Goal: Transaction & Acquisition: Purchase product/service

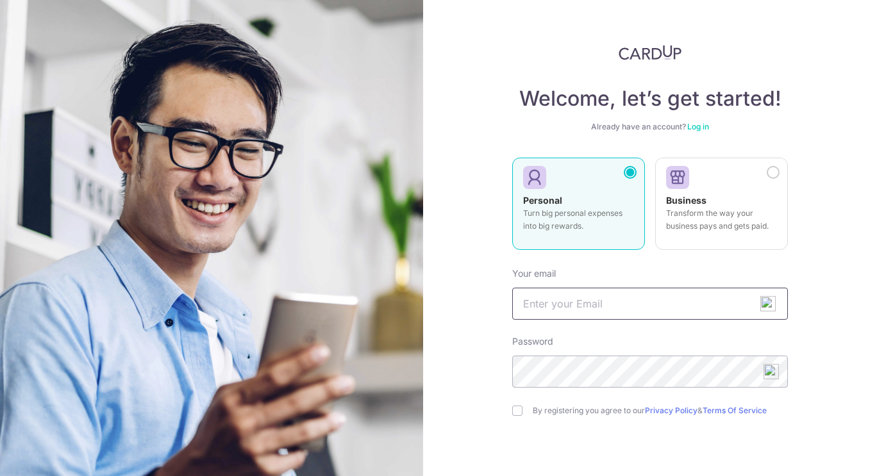
click at [636, 304] on input "text" at bounding box center [650, 304] width 276 height 32
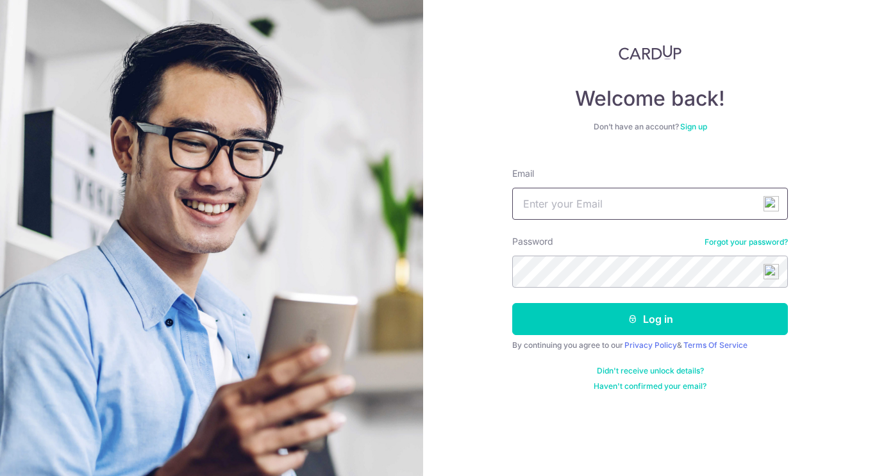
drag, startPoint x: 0, startPoint y: 0, endPoint x: 652, endPoint y: 208, distance: 684.6
click at [652, 208] on input "Email" at bounding box center [650, 204] width 276 height 32
type input "[EMAIL_ADDRESS][DOMAIN_NAME]"
click at [512, 303] on button "Log in" at bounding box center [650, 319] width 276 height 32
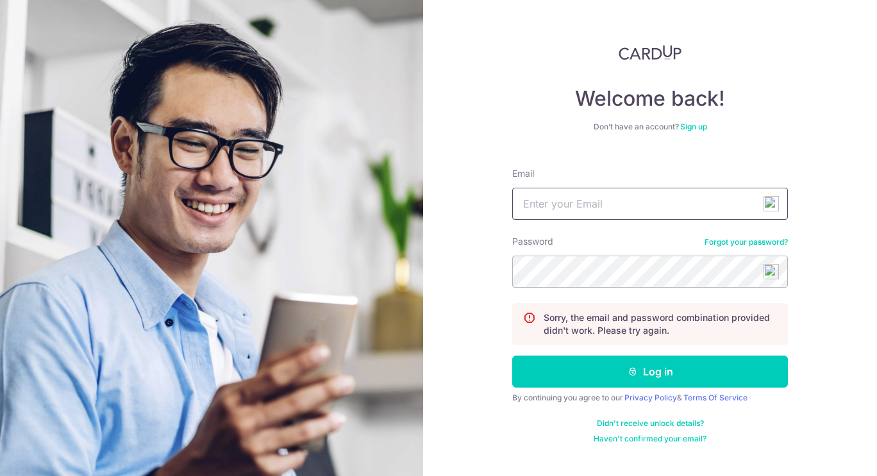
click at [675, 192] on input "Email" at bounding box center [650, 204] width 276 height 32
type input "[EMAIL_ADDRESS][DOMAIN_NAME]"
click at [512, 356] on button "Log in" at bounding box center [650, 372] width 276 height 32
click at [679, 207] on input "Email" at bounding box center [650, 204] width 276 height 32
click at [763, 240] on link "Forgot your password?" at bounding box center [745, 242] width 83 height 10
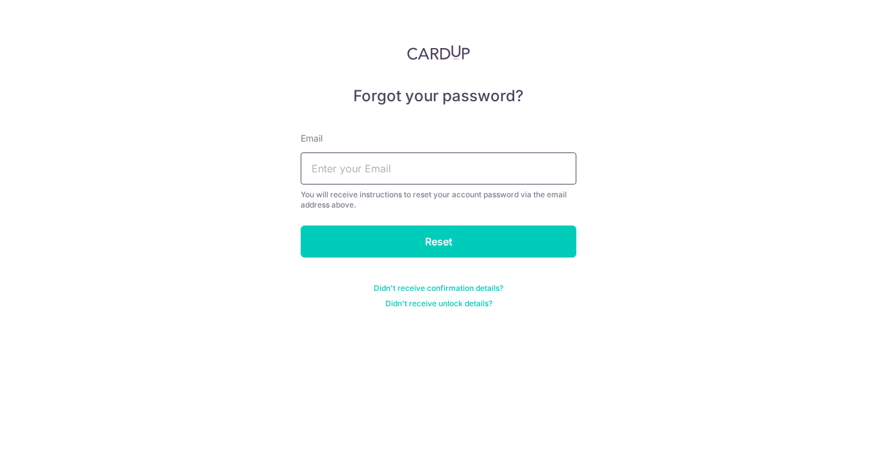
click at [489, 166] on input "text" at bounding box center [439, 169] width 276 height 32
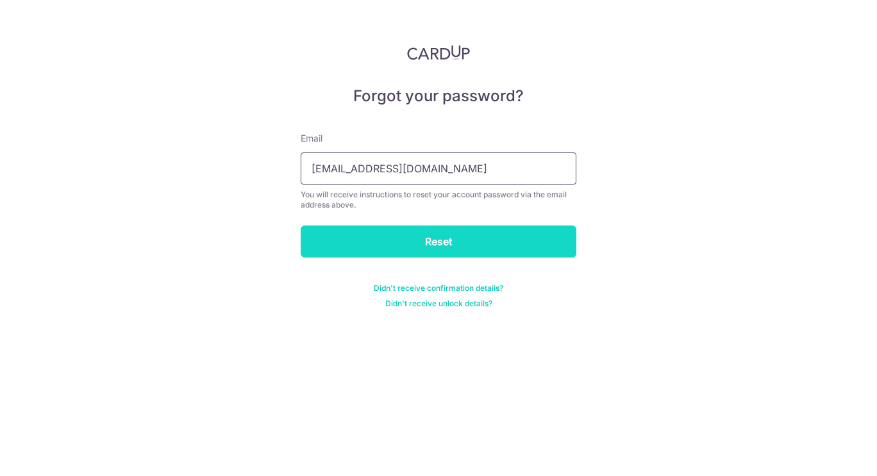
type input "[EMAIL_ADDRESS][DOMAIN_NAME]"
click at [496, 236] on input "Reset" at bounding box center [439, 242] width 276 height 32
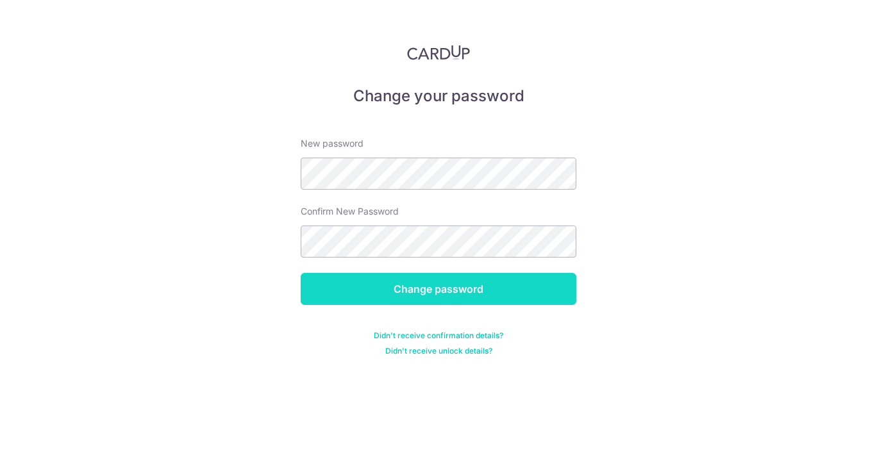
click at [501, 286] on input "Change password" at bounding box center [439, 289] width 276 height 32
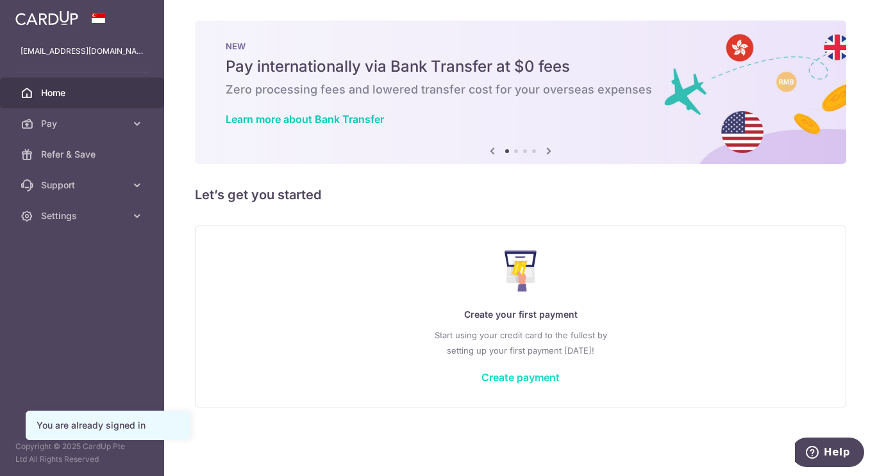
click at [494, 375] on link "Create payment" at bounding box center [520, 377] width 78 height 13
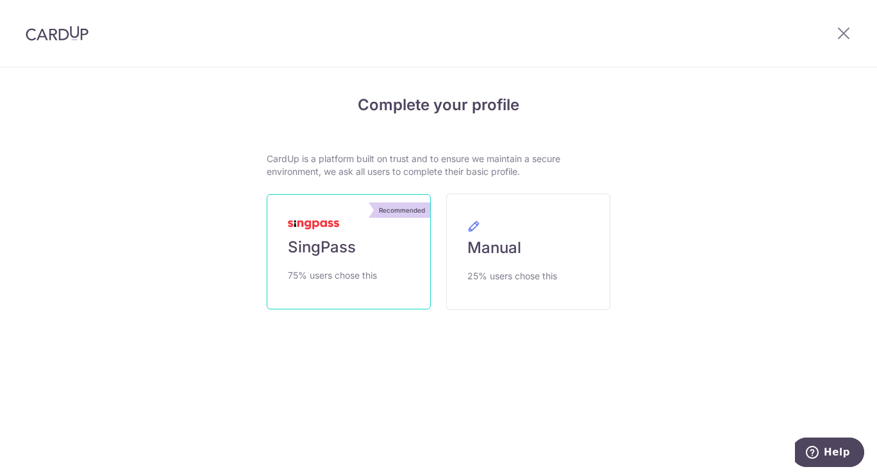
click at [416, 262] on link "Recommended SingPass 75% users chose this" at bounding box center [349, 251] width 164 height 115
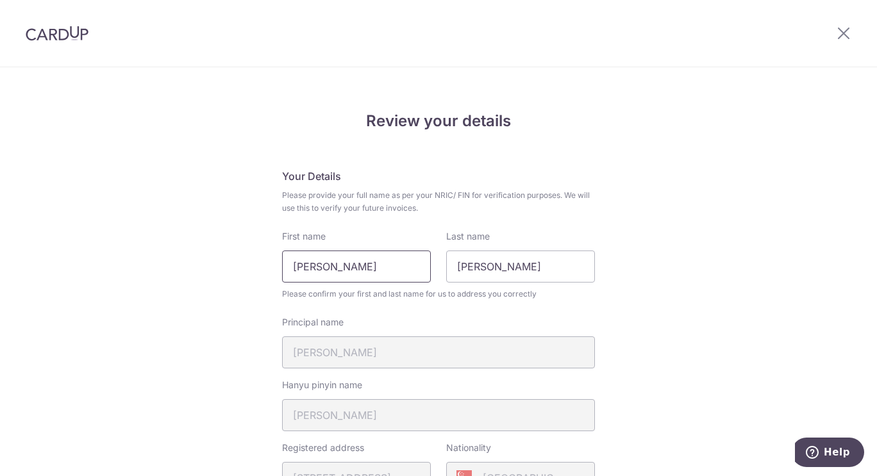
drag, startPoint x: 420, startPoint y: 270, endPoint x: 273, endPoint y: 256, distance: 147.4
click at [274, 256] on div "First name Tan Beng Choo" at bounding box center [356, 256] width 164 height 53
type input "Jacqueline Beng Choo"
drag, startPoint x: 457, startPoint y: 261, endPoint x: 543, endPoint y: 283, distance: 89.2
click at [543, 283] on div "First name Jacqueline Beng Choo Last name Jacqueline Please confirm your first …" at bounding box center [438, 265] width 313 height 70
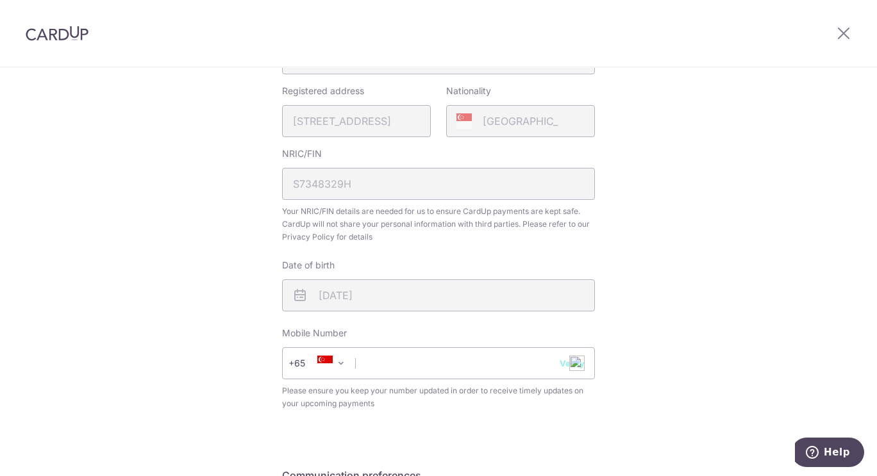
scroll to position [192, 0]
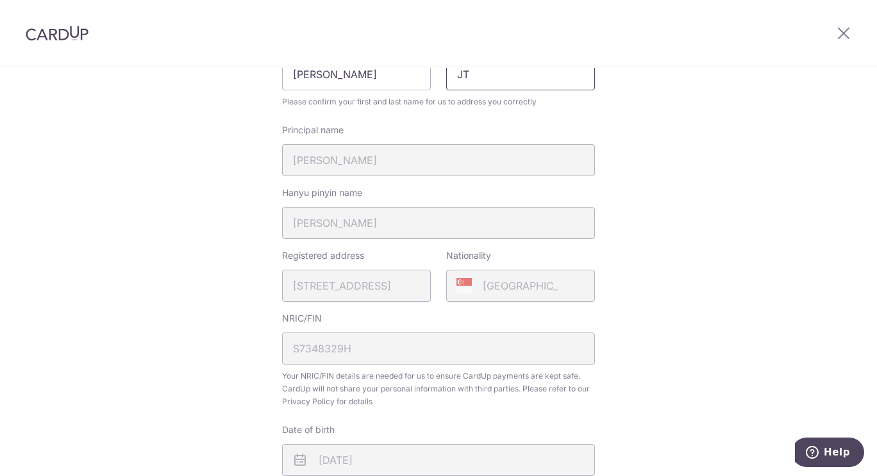
type input "J"
type input "Tan"
type input "93687122"
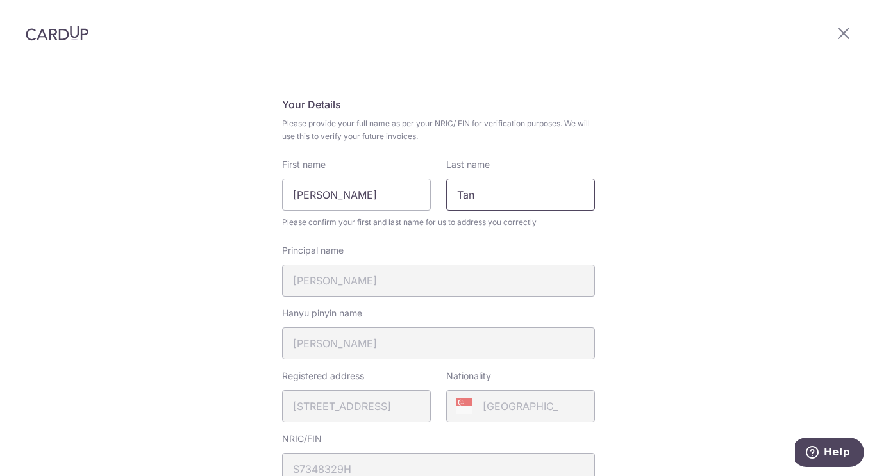
scroll to position [0, 0]
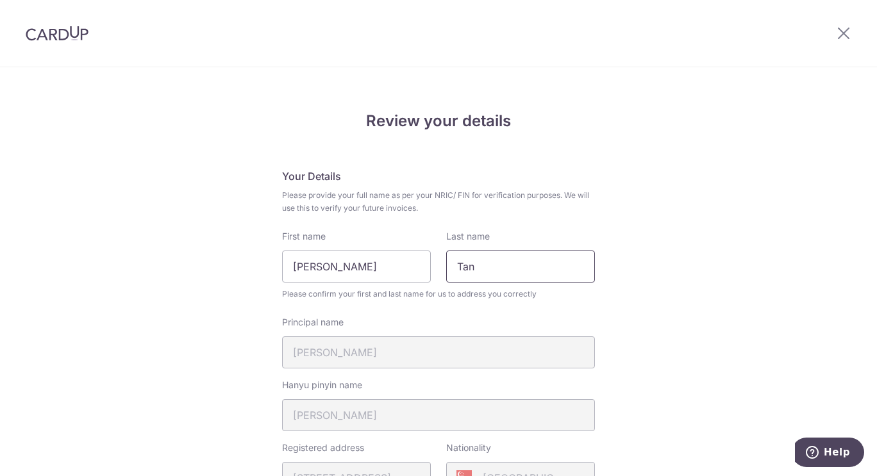
type input "Tan"
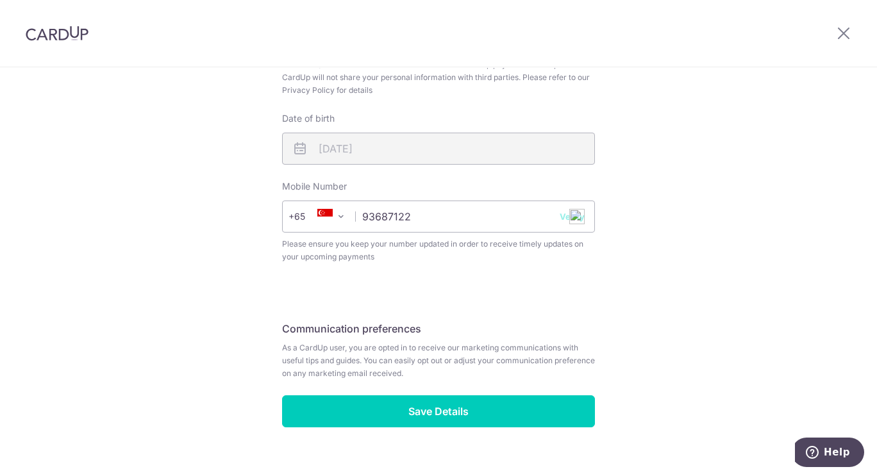
scroll to position [525, 0]
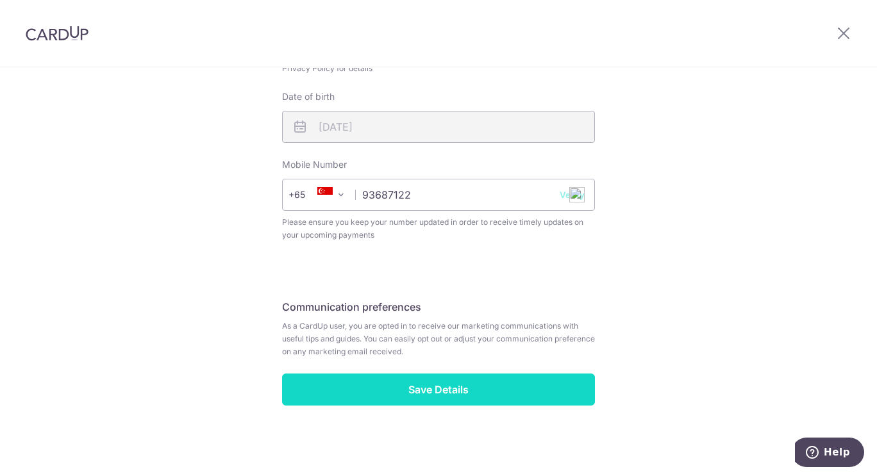
click at [471, 383] on input "Save Details" at bounding box center [438, 390] width 313 height 32
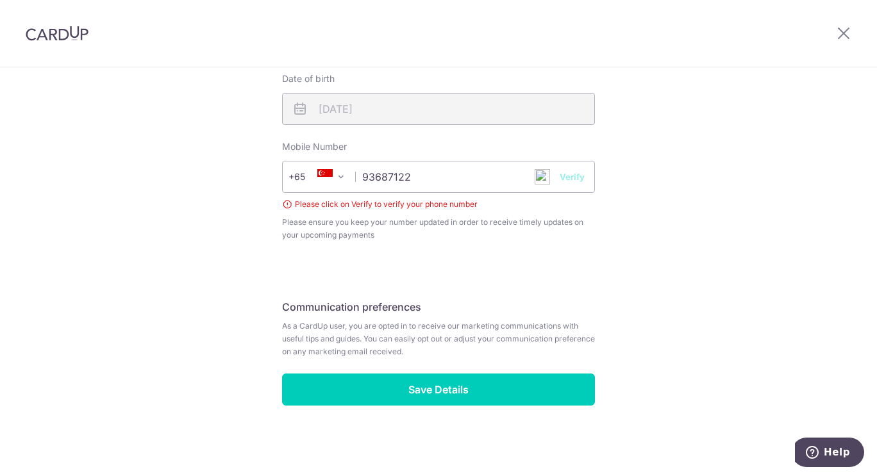
click at [572, 176] on button "Verify" at bounding box center [571, 176] width 25 height 13
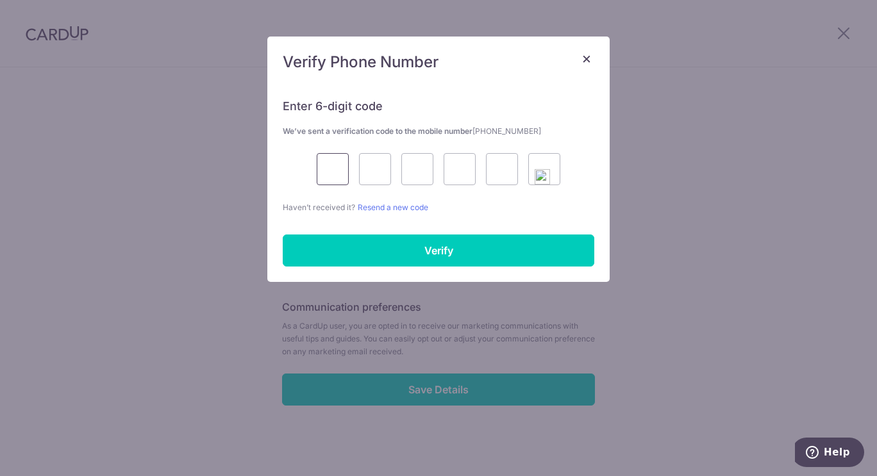
click at [326, 175] on input "text" at bounding box center [333, 169] width 32 height 32
type input "1"
type input "8"
type input "9"
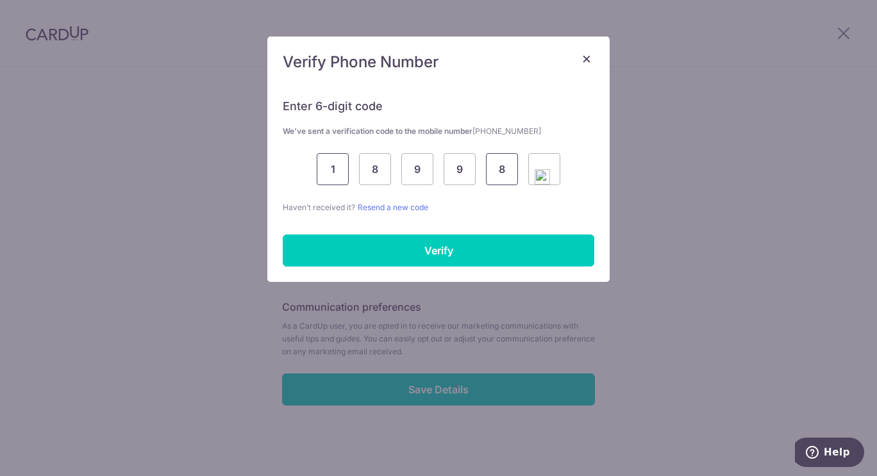
type input "8"
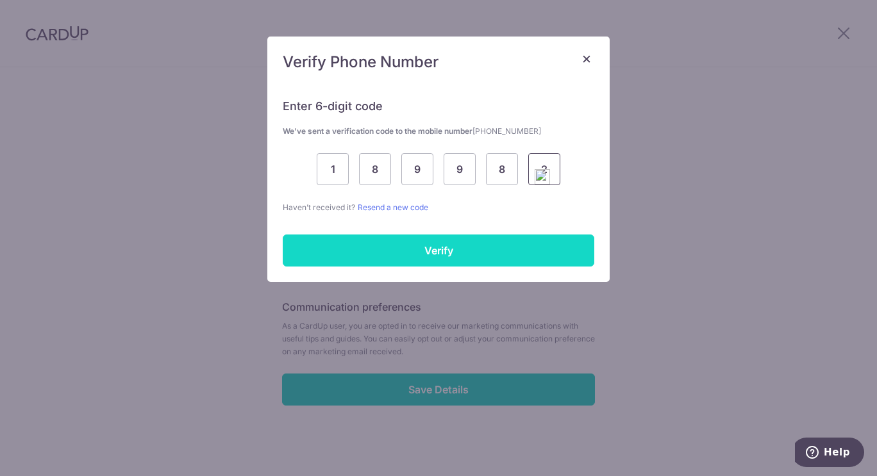
type input "2"
click at [330, 242] on input "Verify" at bounding box center [438, 251] width 311 height 32
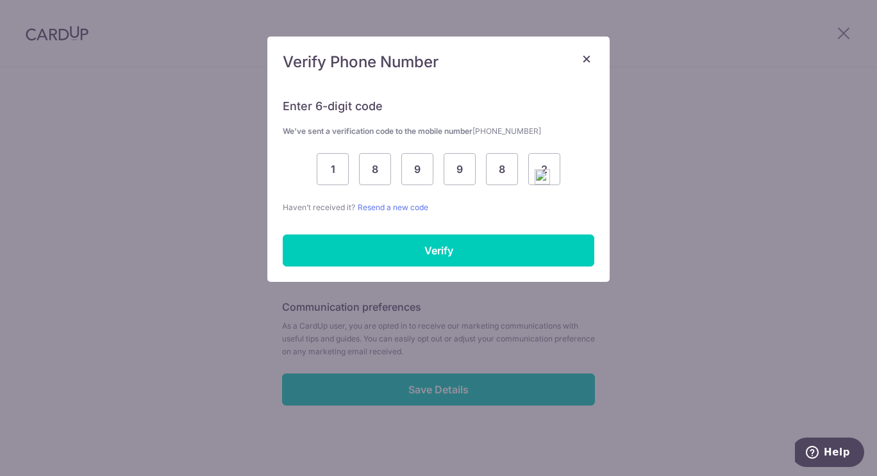
scroll to position [525, 0]
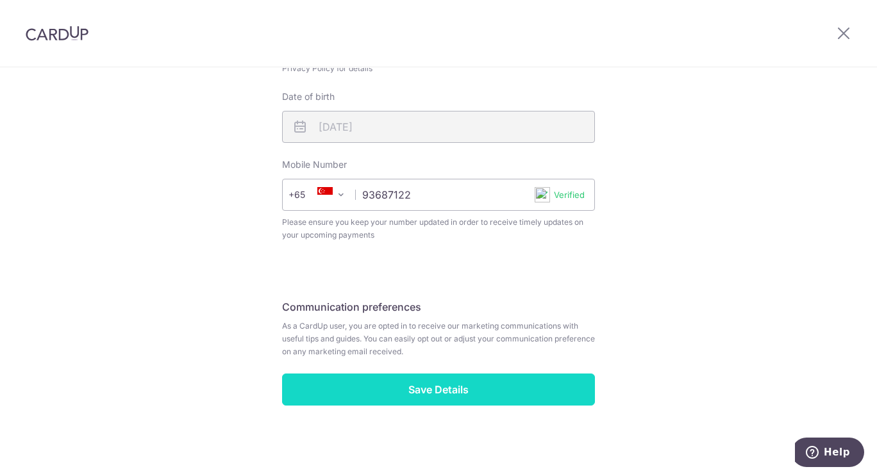
click at [468, 385] on input "Save Details" at bounding box center [438, 390] width 313 height 32
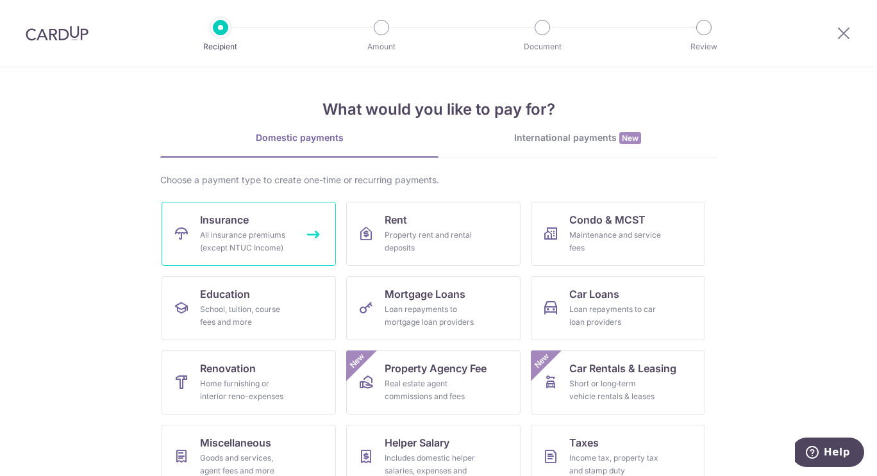
click at [234, 240] on div "All insurance premiums (except NTUC Income)" at bounding box center [246, 242] width 92 height 26
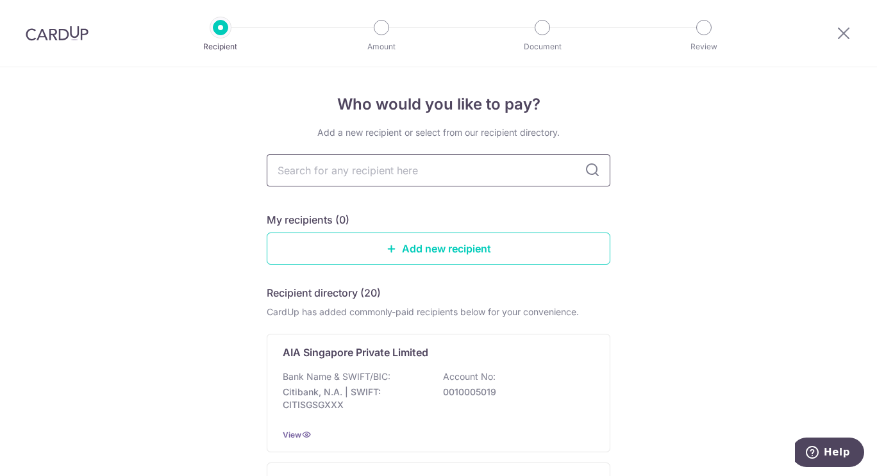
click at [470, 176] on input "text" at bounding box center [438, 170] width 343 height 32
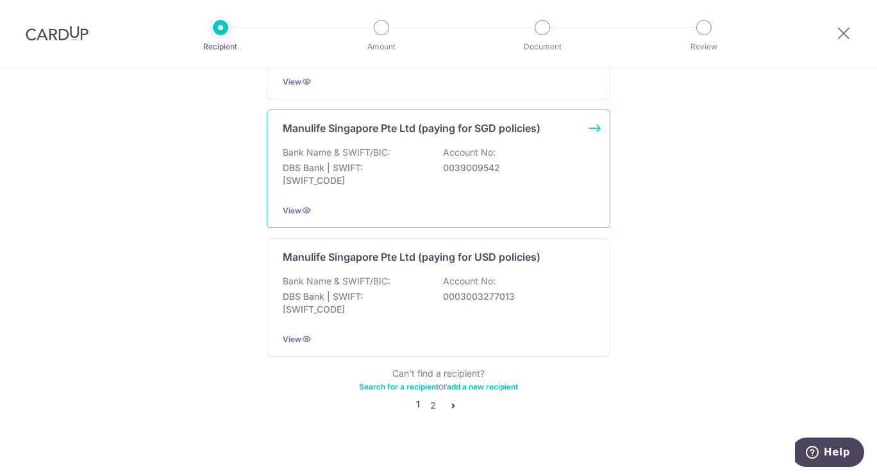
click at [525, 186] on div "Manulife Singapore Pte Ltd (paying for SGD policies) Bank Name & SWIFT/BIC: DBS…" at bounding box center [438, 169] width 343 height 119
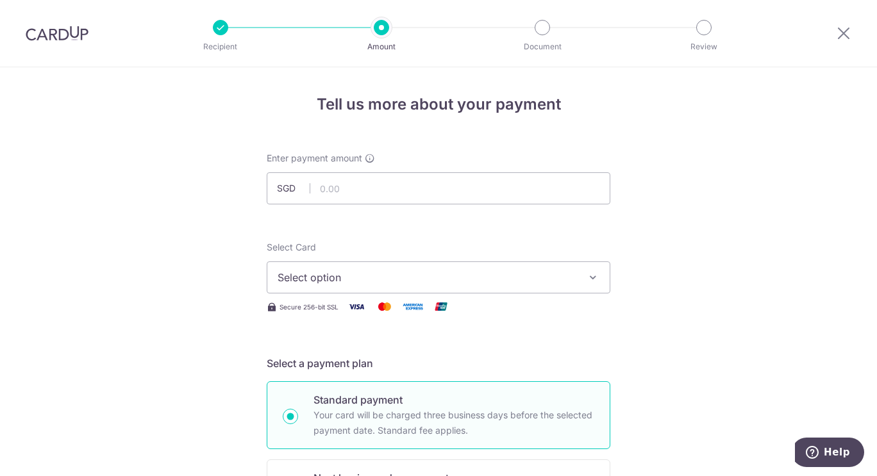
click at [558, 272] on span "Select option" at bounding box center [426, 277] width 299 height 15
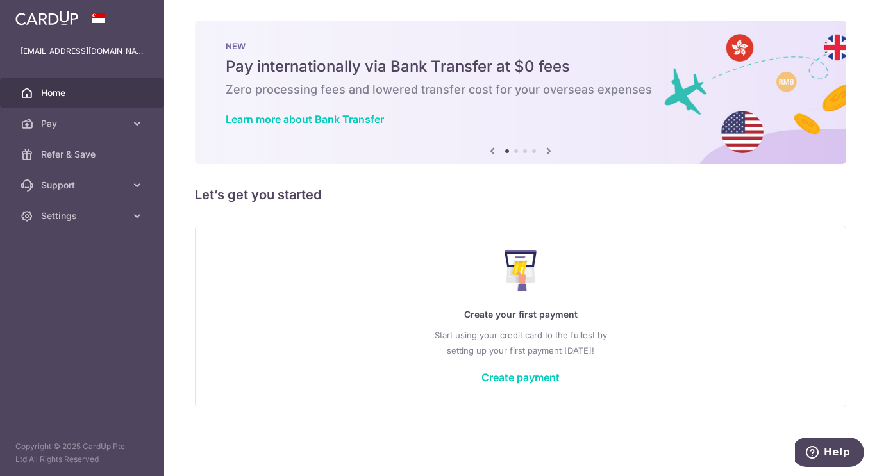
click at [549, 151] on icon at bounding box center [548, 151] width 15 height 16
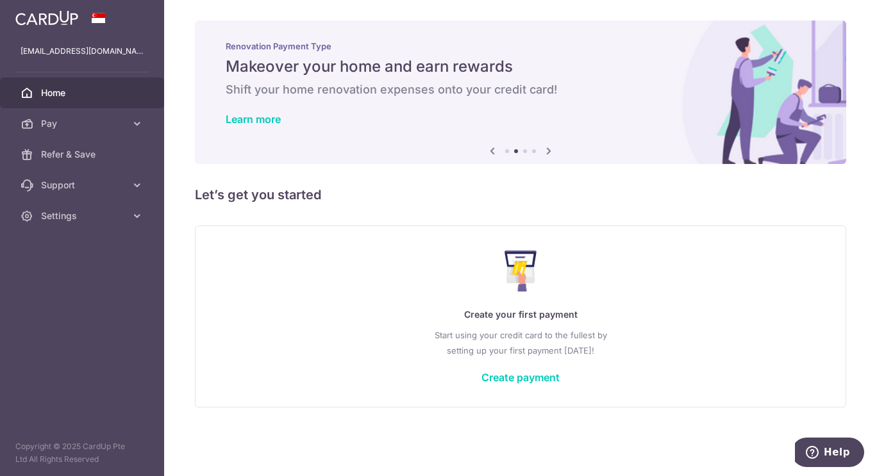
click at [549, 151] on icon at bounding box center [548, 151] width 15 height 16
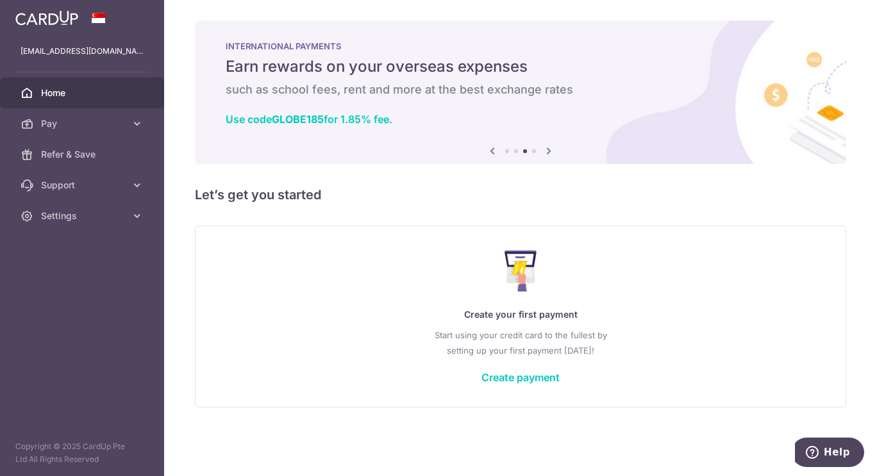
click at [549, 151] on icon at bounding box center [548, 151] width 15 height 16
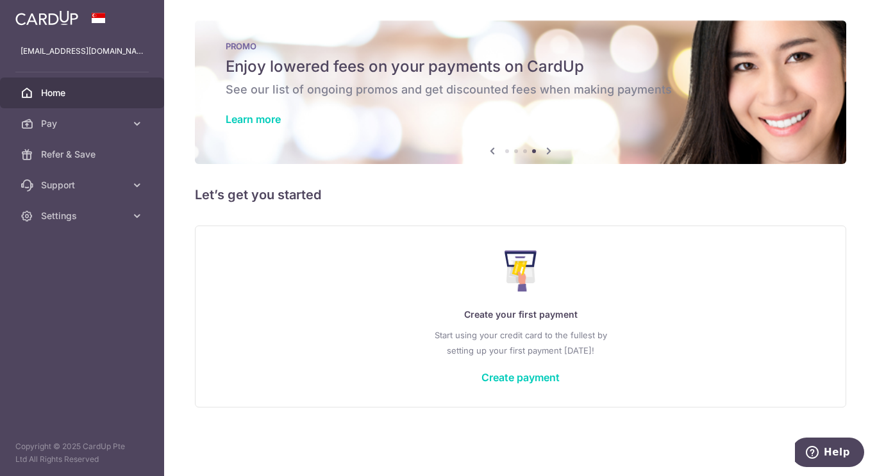
click at [549, 151] on icon at bounding box center [548, 151] width 15 height 16
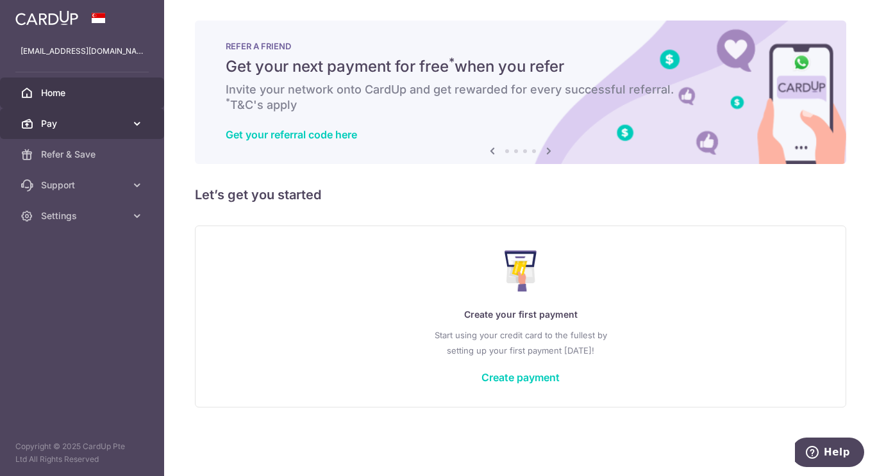
click at [69, 117] on span "Pay" at bounding box center [83, 123] width 85 height 13
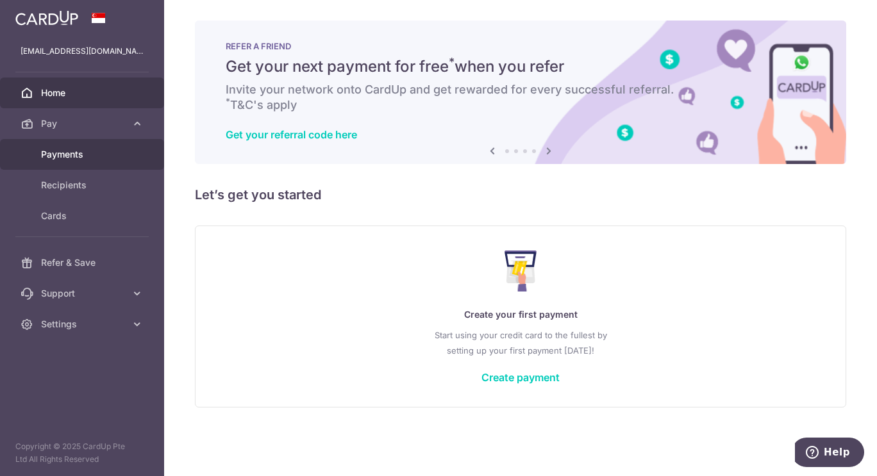
click at [55, 152] on span "Payments" at bounding box center [83, 154] width 85 height 13
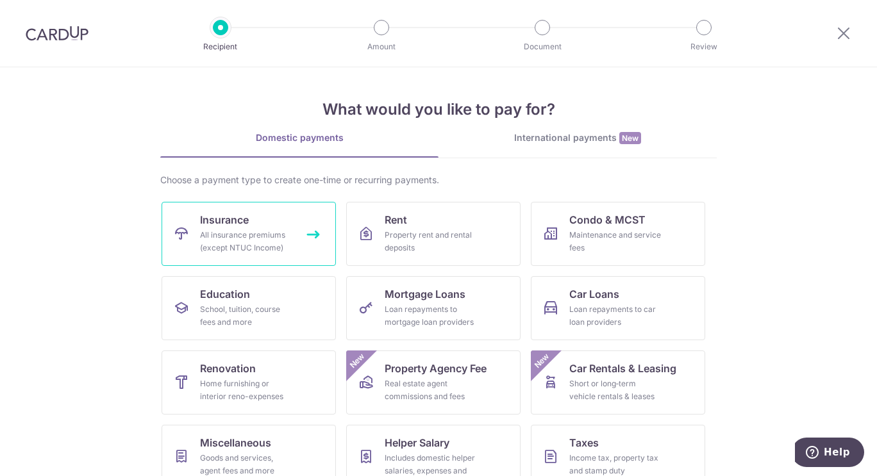
click at [272, 244] on div "All insurance premiums (except NTUC Income)" at bounding box center [246, 242] width 92 height 26
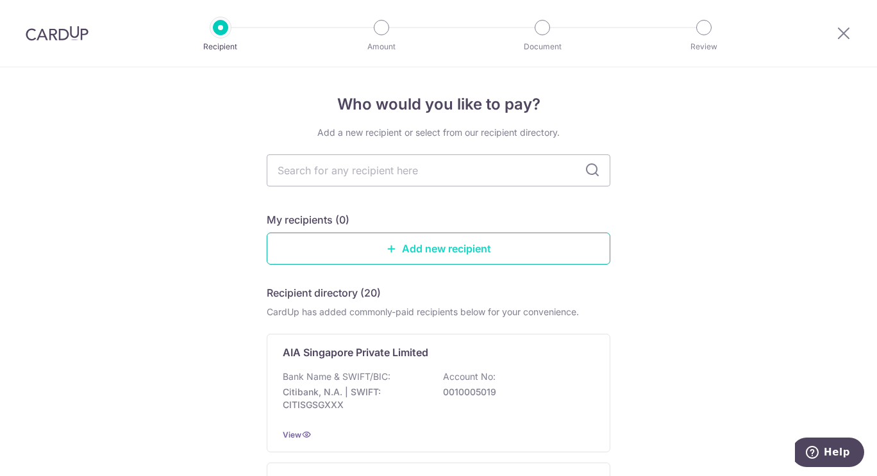
click at [452, 245] on link "Add new recipient" at bounding box center [438, 249] width 343 height 32
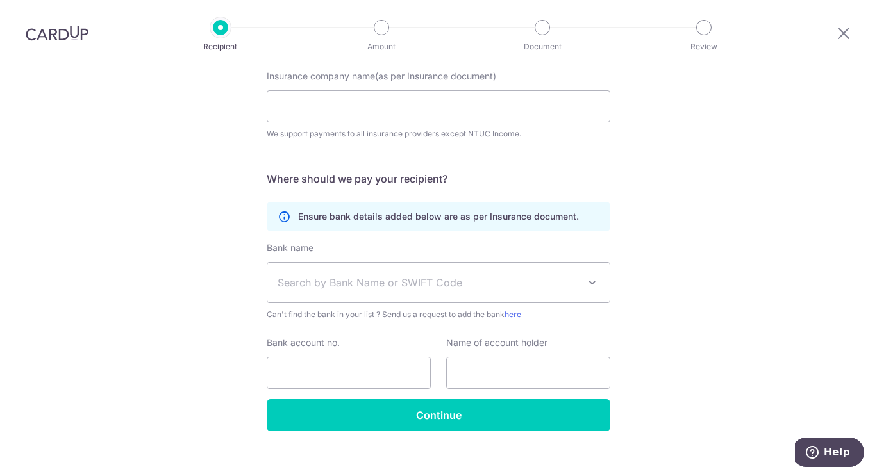
scroll to position [151, 0]
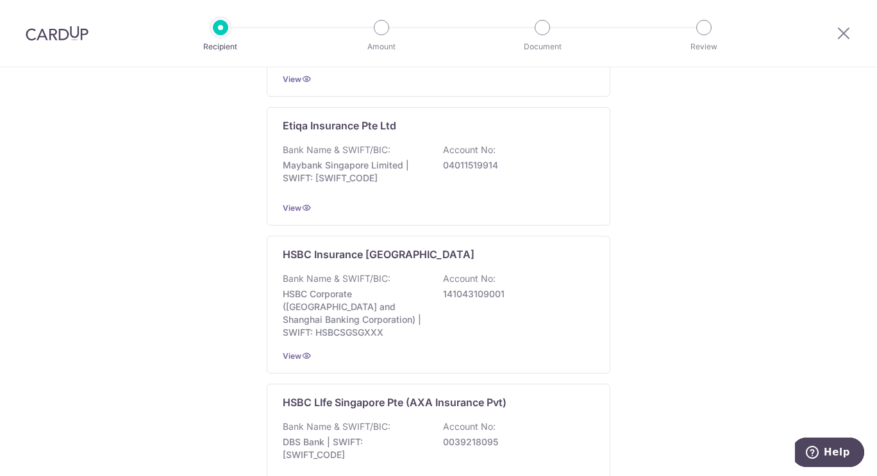
scroll to position [1079, 0]
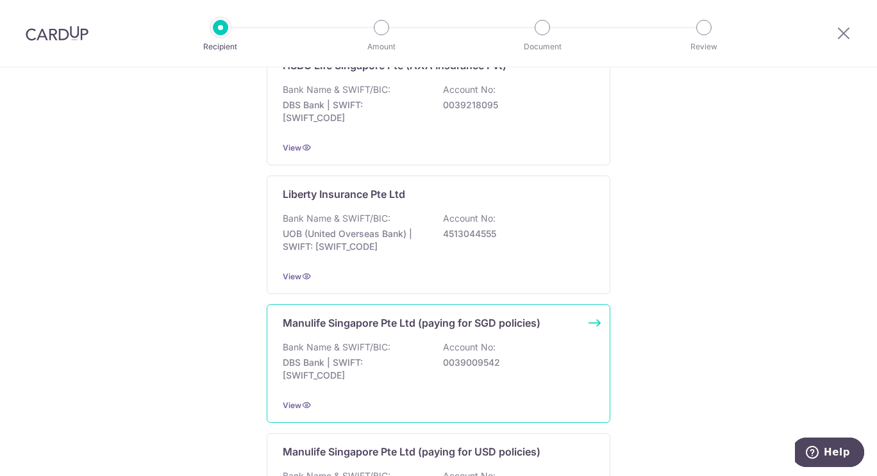
click at [509, 362] on div "Bank Name & SWIFT/BIC: DBS Bank | SWIFT: DBSSSGSGXXX Account No: 0039009542" at bounding box center [438, 364] width 311 height 47
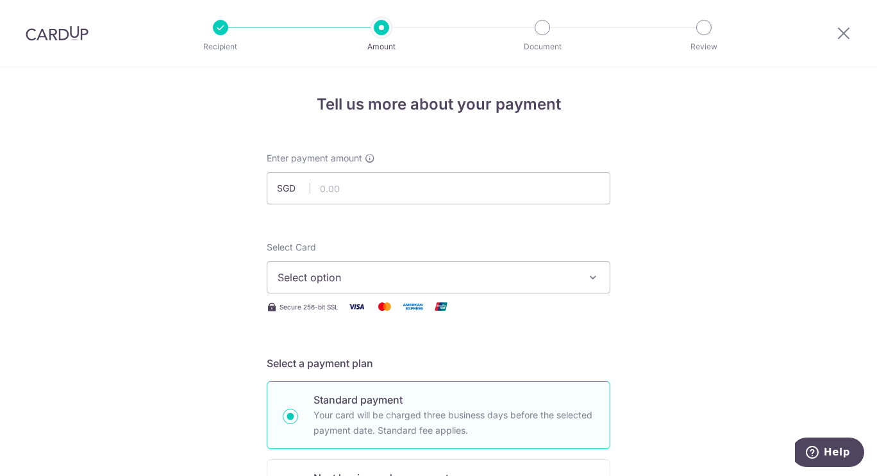
drag, startPoint x: 59, startPoint y: 36, endPoint x: 486, endPoint y: 53, distance: 427.7
click at [59, 36] on img at bounding box center [57, 33] width 63 height 15
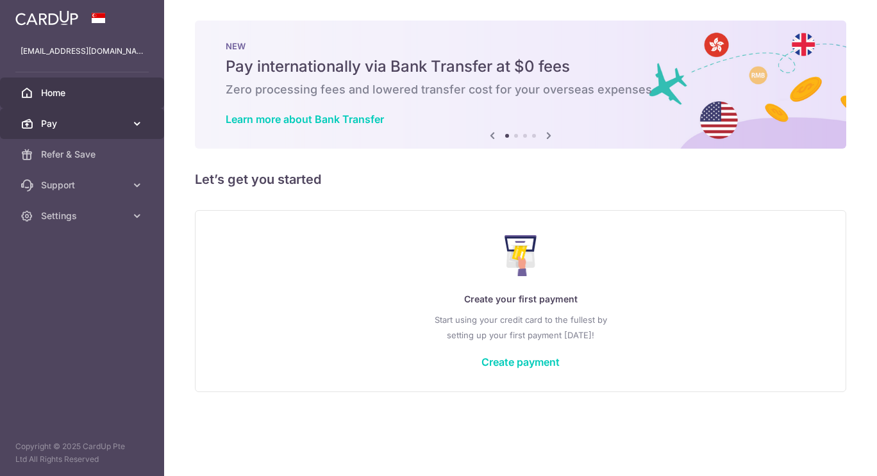
click at [142, 122] on icon at bounding box center [137, 123] width 13 height 13
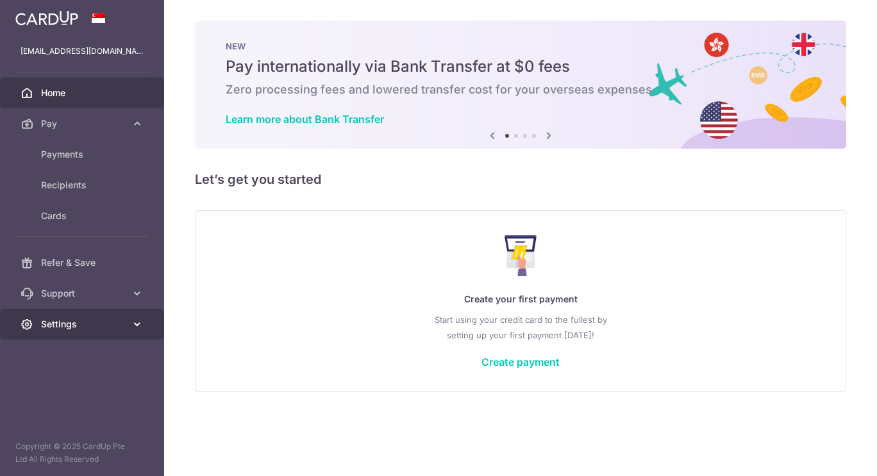
click at [113, 325] on span "Settings" at bounding box center [83, 324] width 85 height 13
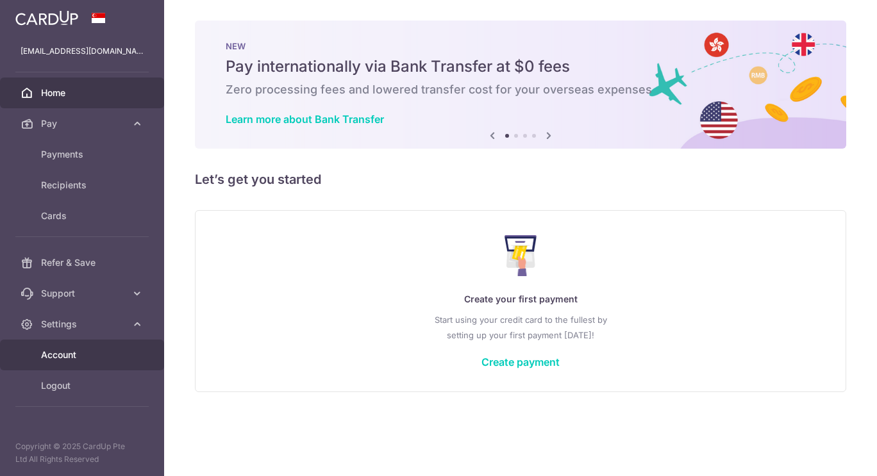
click at [104, 347] on link "Account" at bounding box center [82, 355] width 164 height 31
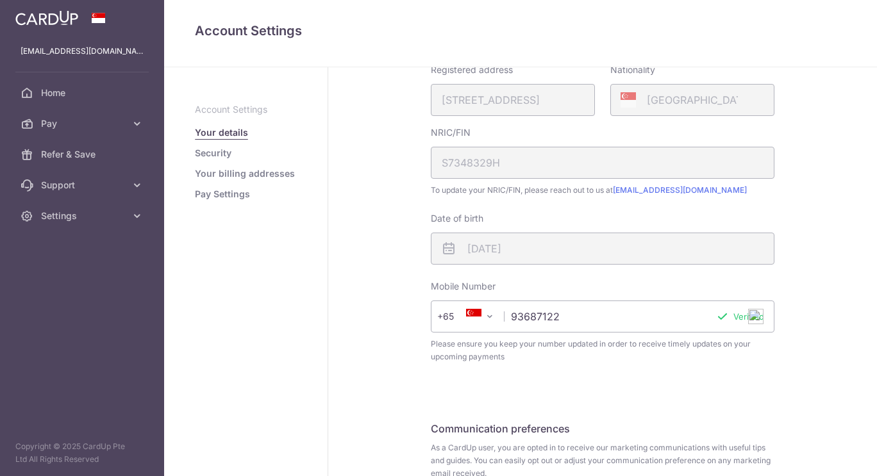
scroll to position [399, 0]
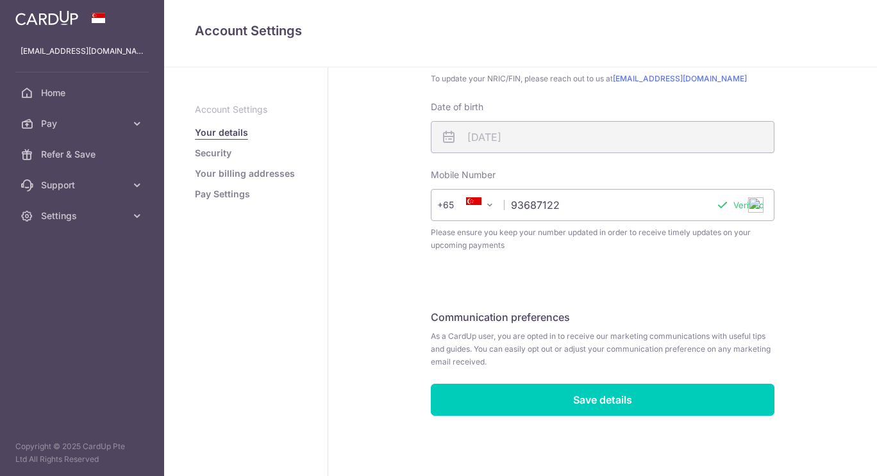
click at [238, 195] on link "Pay Settings" at bounding box center [222, 194] width 55 height 13
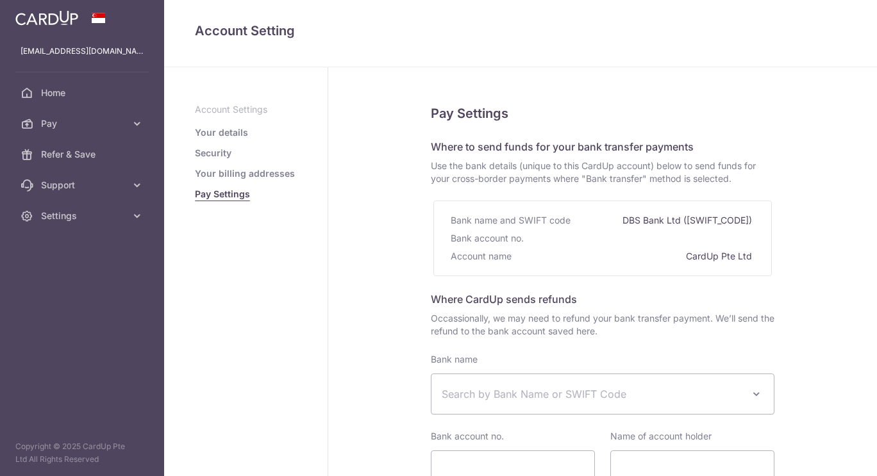
select select
